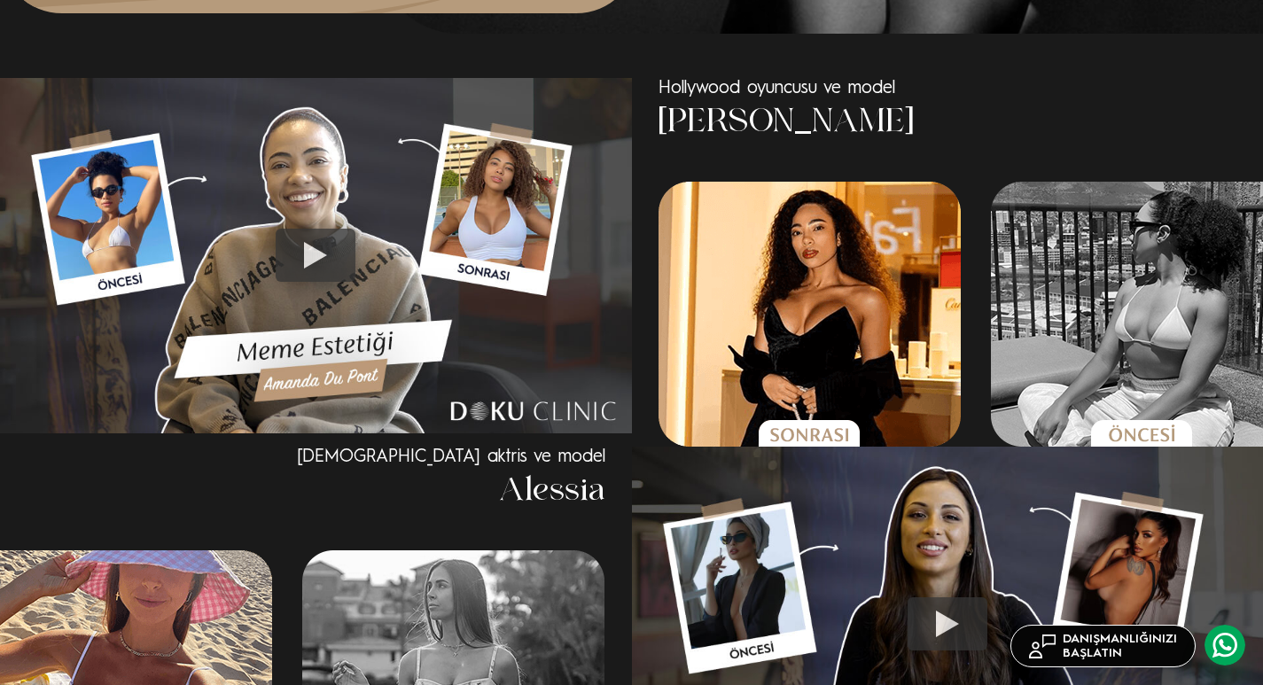
scroll to position [1121, 0]
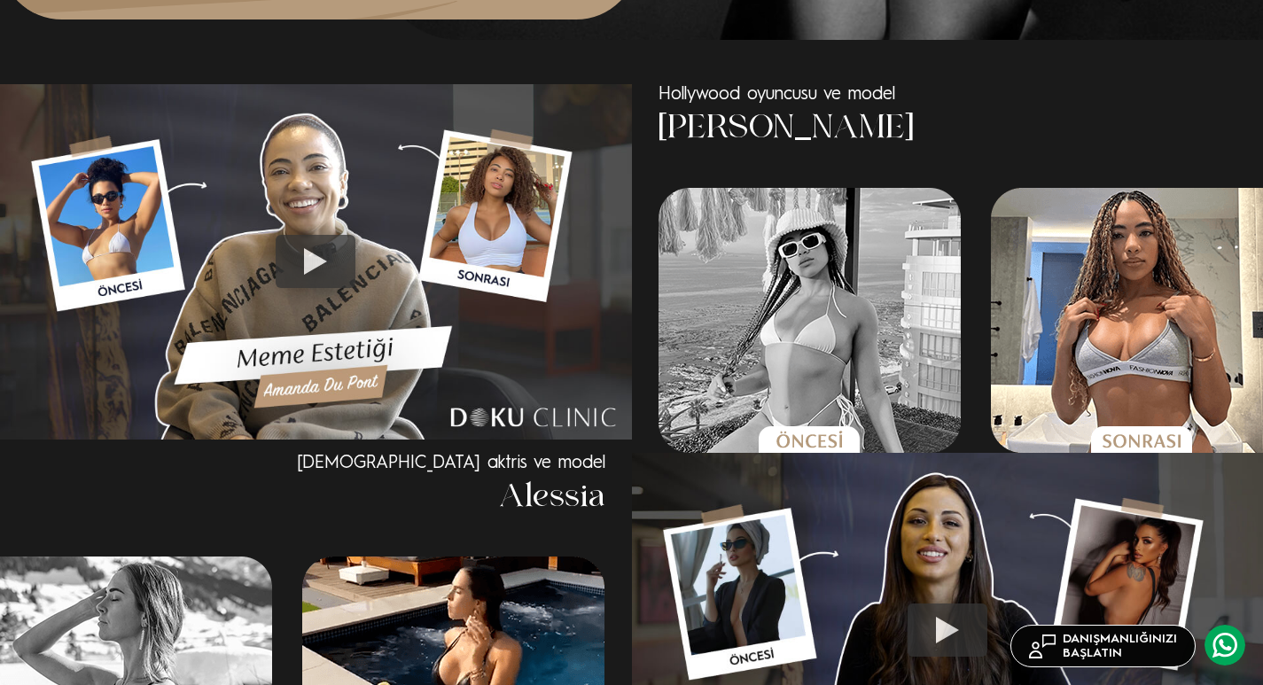
click at [936, 540] on img at bounding box center [948, 630] width 632 height 355
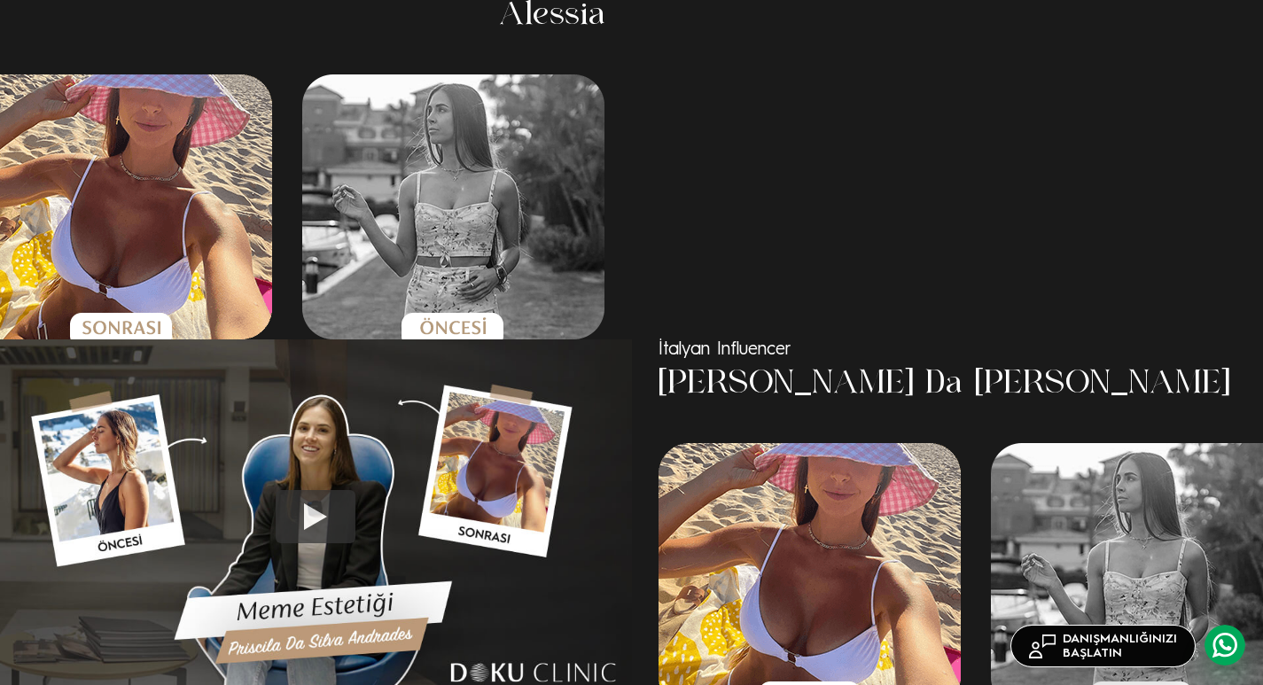
scroll to position [1599, 0]
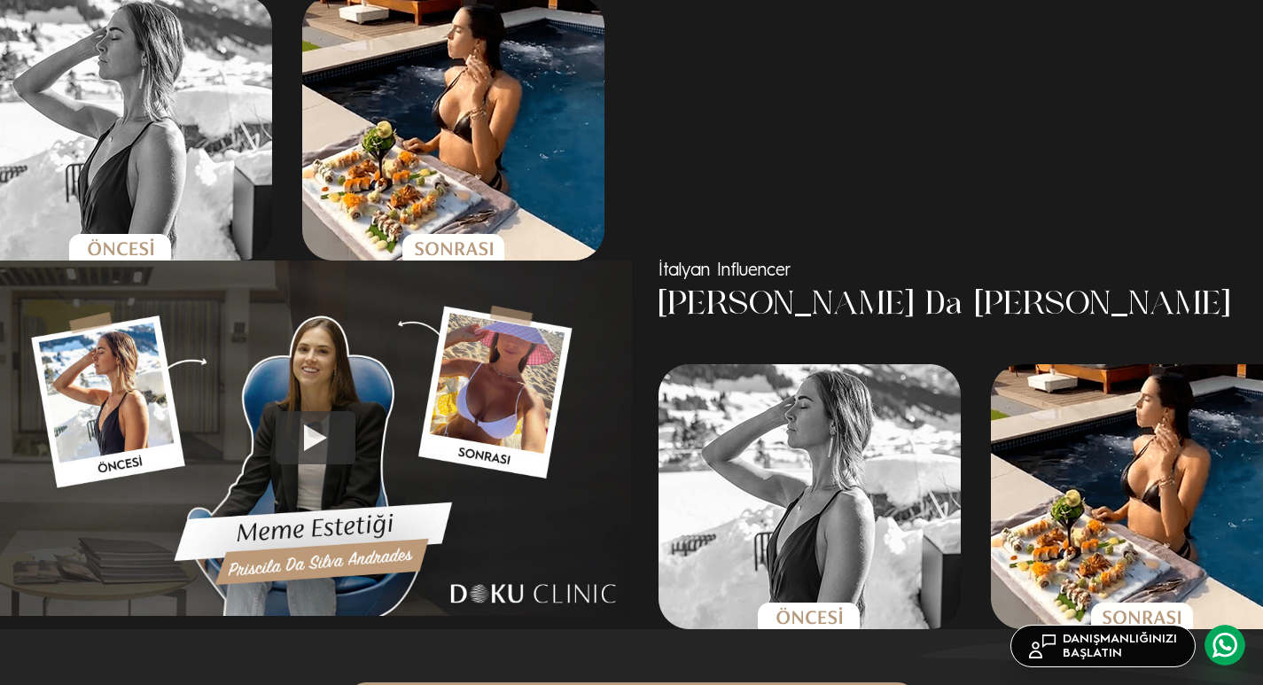
scroll to position [1706, 0]
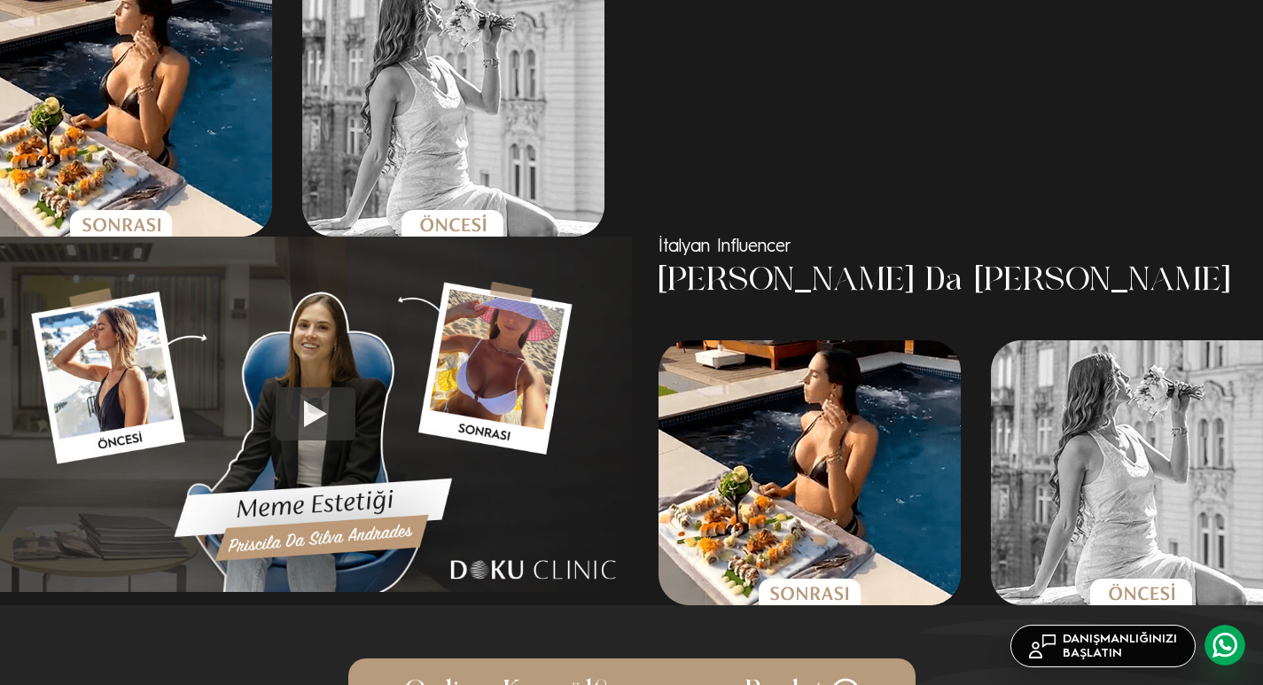
click at [386, 402] on img at bounding box center [316, 414] width 632 height 355
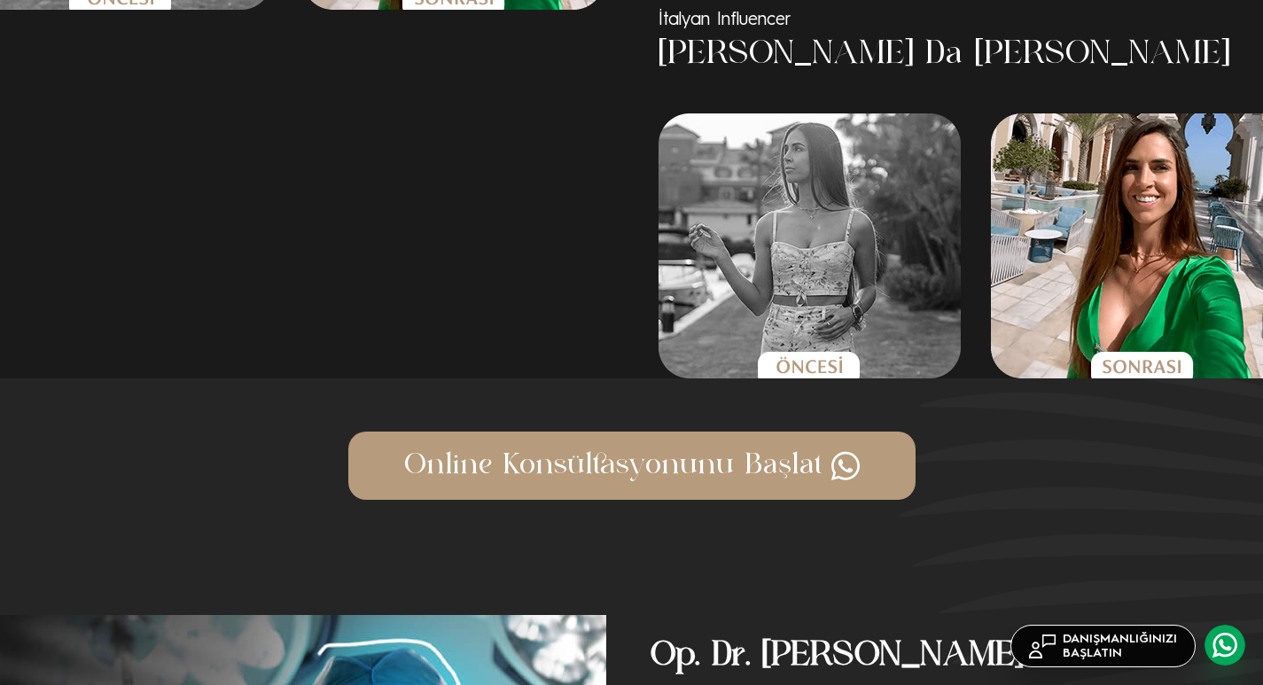
scroll to position [1960, 0]
